Goal: Information Seeking & Learning: Check status

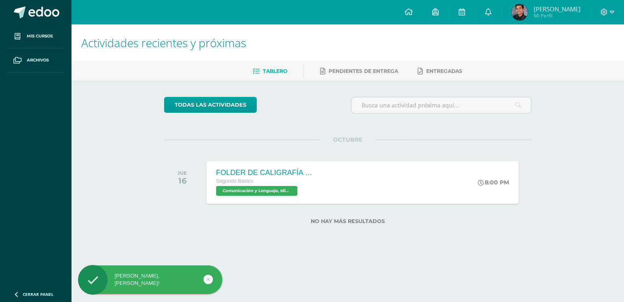
click at [551, 10] on span "[PERSON_NAME]" at bounding box center [557, 9] width 47 height 8
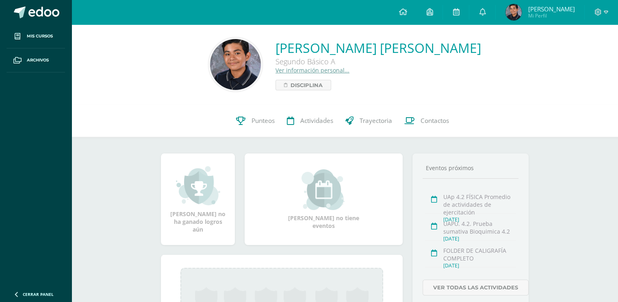
click at [322, 69] on link "Ver información personal..." at bounding box center [313, 70] width 74 height 8
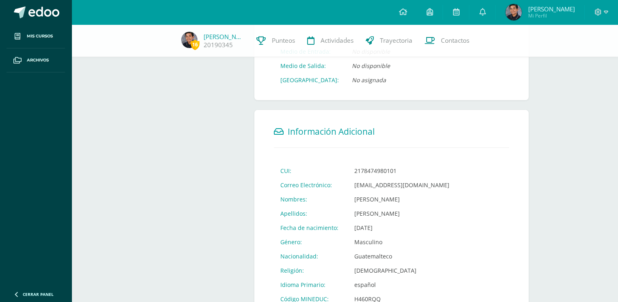
scroll to position [212, 0]
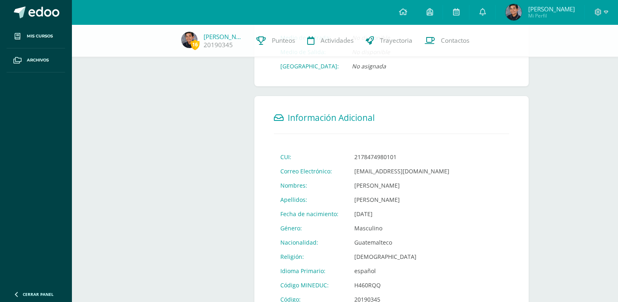
click at [376, 156] on td "2178474980101" at bounding box center [402, 157] width 108 height 14
copy td "2178474980101"
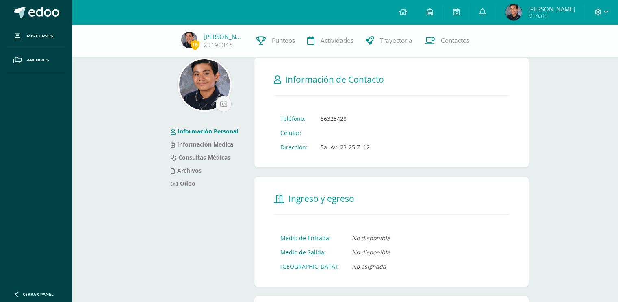
scroll to position [0, 0]
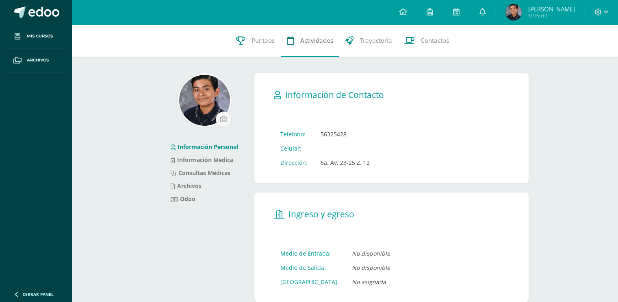
click at [315, 41] on span "Actividades" at bounding box center [316, 40] width 33 height 9
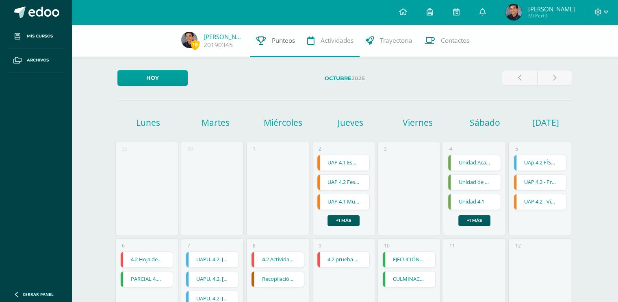
click at [284, 37] on span "Punteos" at bounding box center [283, 40] width 23 height 9
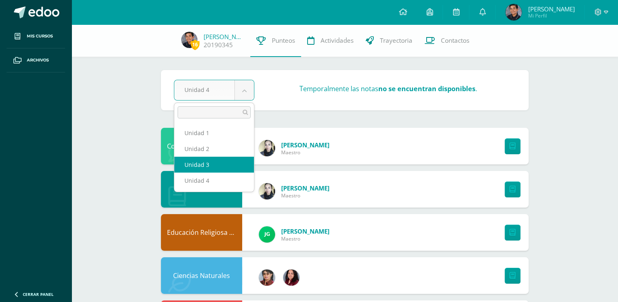
select select "Unidad 3"
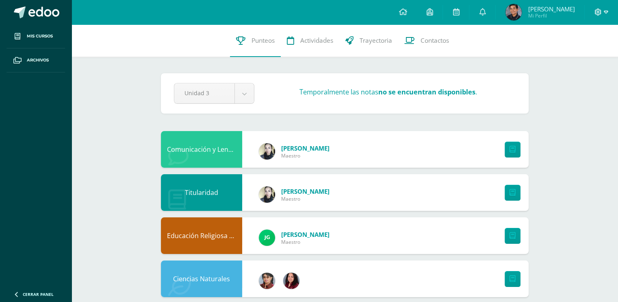
click at [595, 13] on icon at bounding box center [598, 12] width 7 height 7
click at [579, 56] on span "Cerrar sesión" at bounding box center [580, 56] width 37 height 8
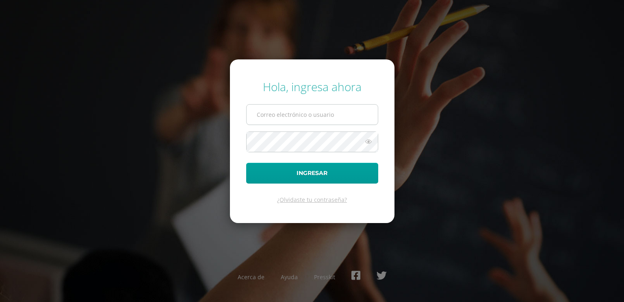
click at [285, 114] on input "text" at bounding box center [312, 114] width 131 height 20
type input "20230063"
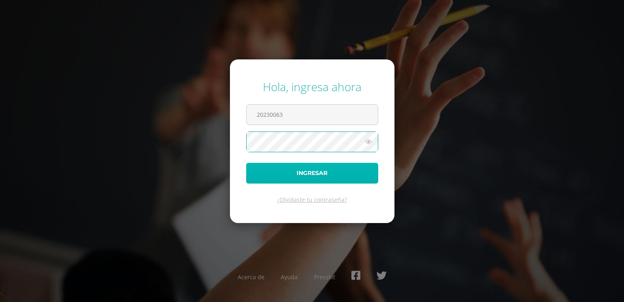
click at [317, 169] on button "Ingresar" at bounding box center [312, 173] width 132 height 21
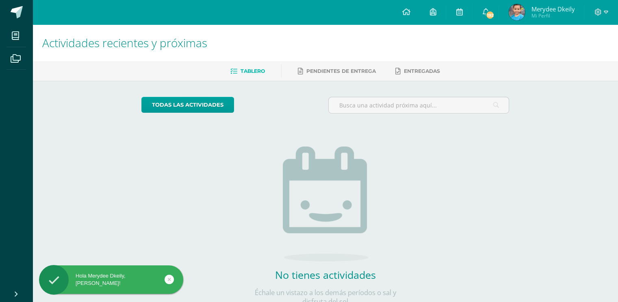
click at [543, 14] on span "Mi Perfil" at bounding box center [552, 15] width 43 height 7
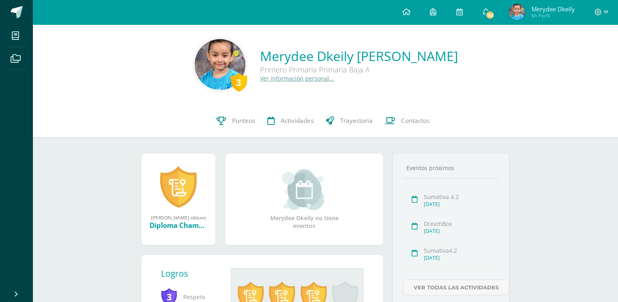
click at [303, 78] on link "Ver información personal..." at bounding box center [297, 78] width 74 height 8
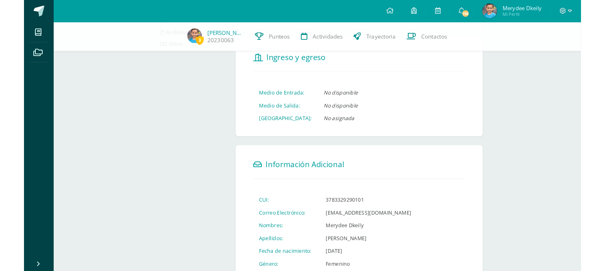
scroll to position [163, 0]
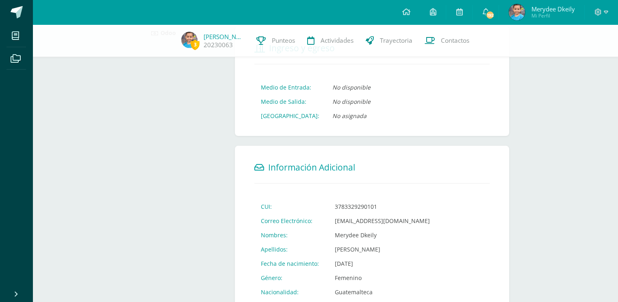
click at [356, 207] on td "3783329290101" at bounding box center [382, 206] width 108 height 14
copy td "3783329290101"
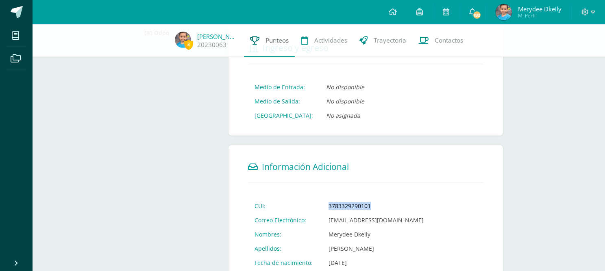
click at [280, 38] on span "Punteos" at bounding box center [276, 40] width 23 height 9
